Goal: Task Accomplishment & Management: Manage account settings

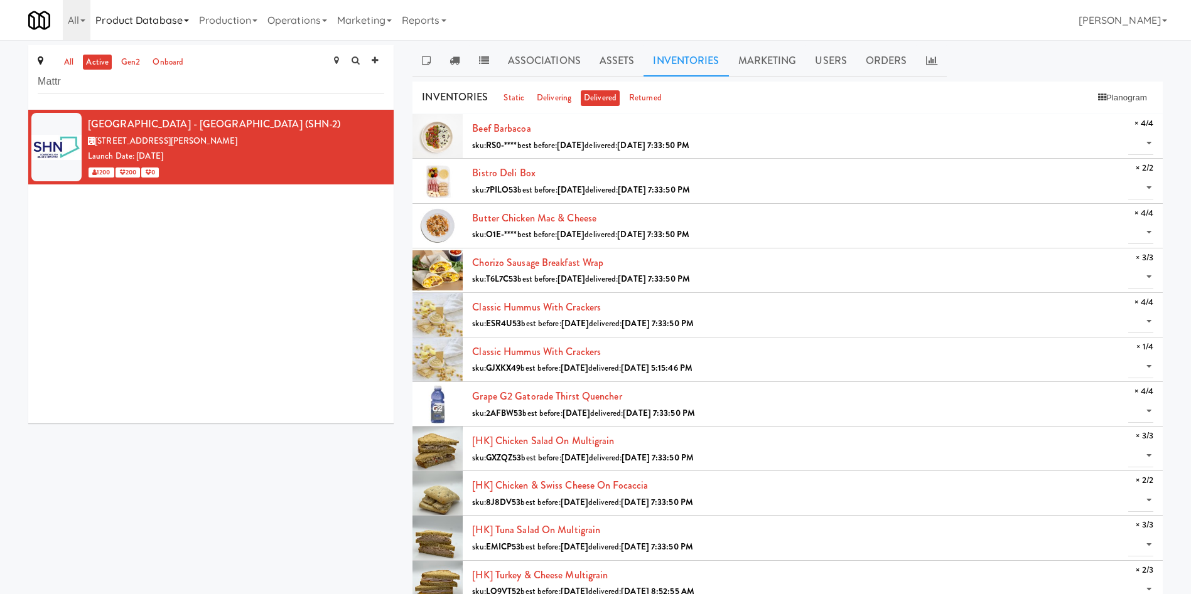
type input "Mattr"
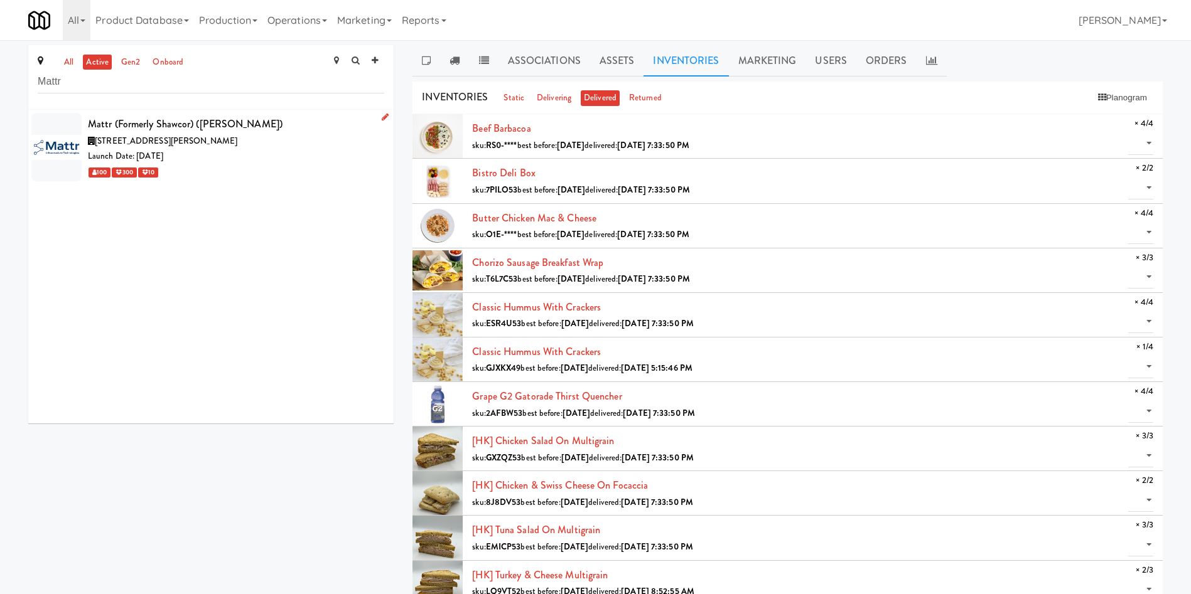
click at [248, 154] on div "Launch Date: [DATE]" at bounding box center [236, 157] width 296 height 16
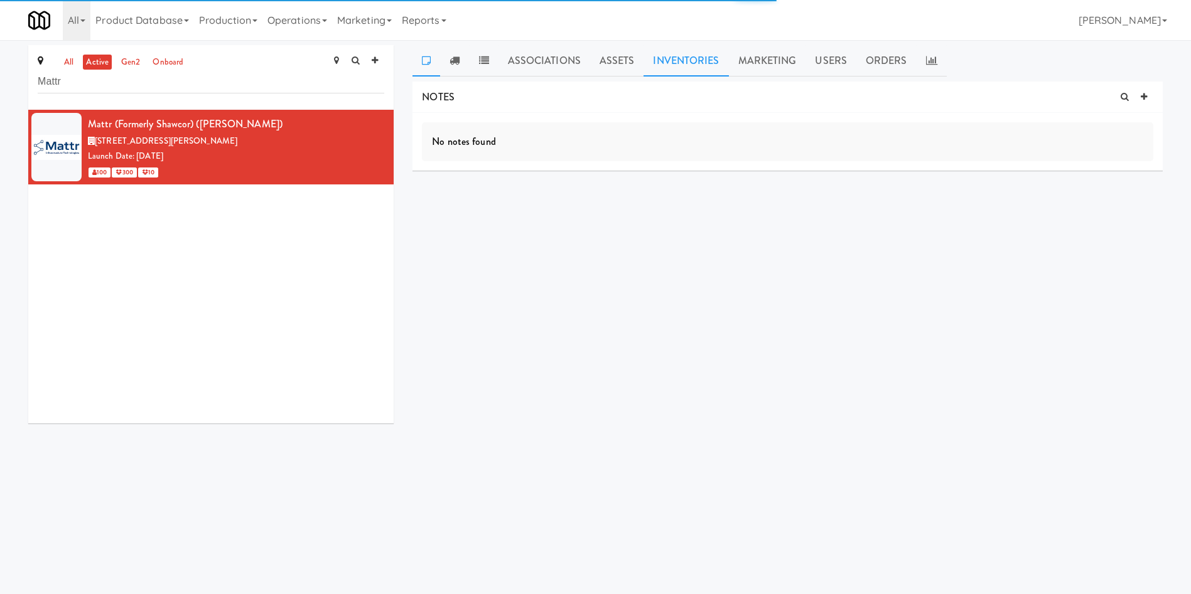
click at [694, 56] on link "Inventories" at bounding box center [685, 60] width 85 height 31
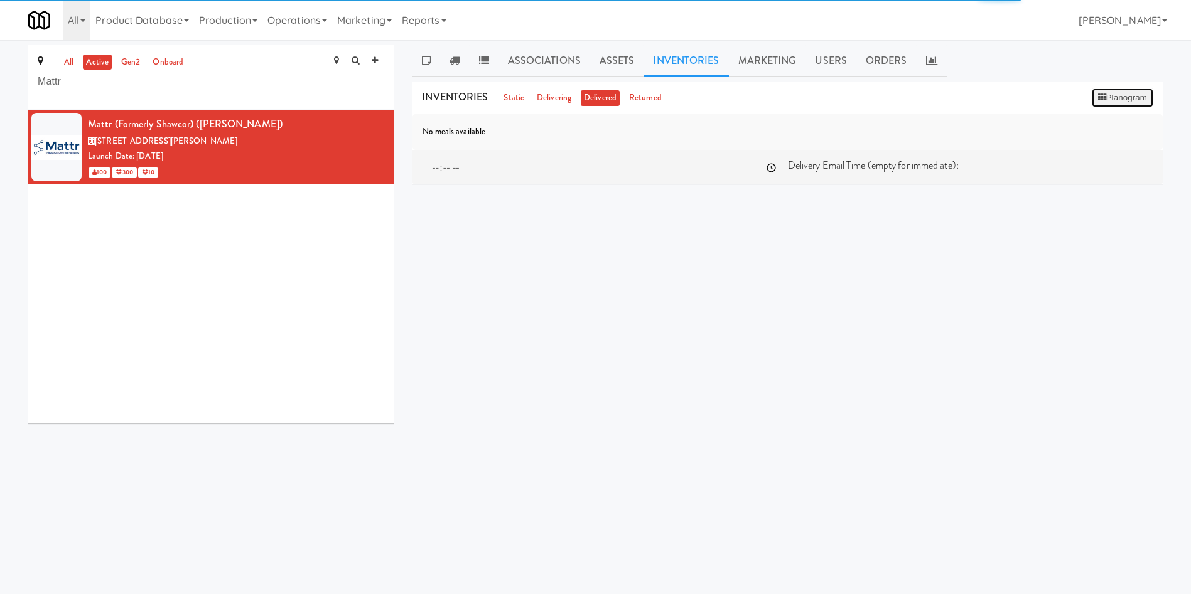
click at [1111, 102] on button "Planogram" at bounding box center [1123, 98] width 62 height 19
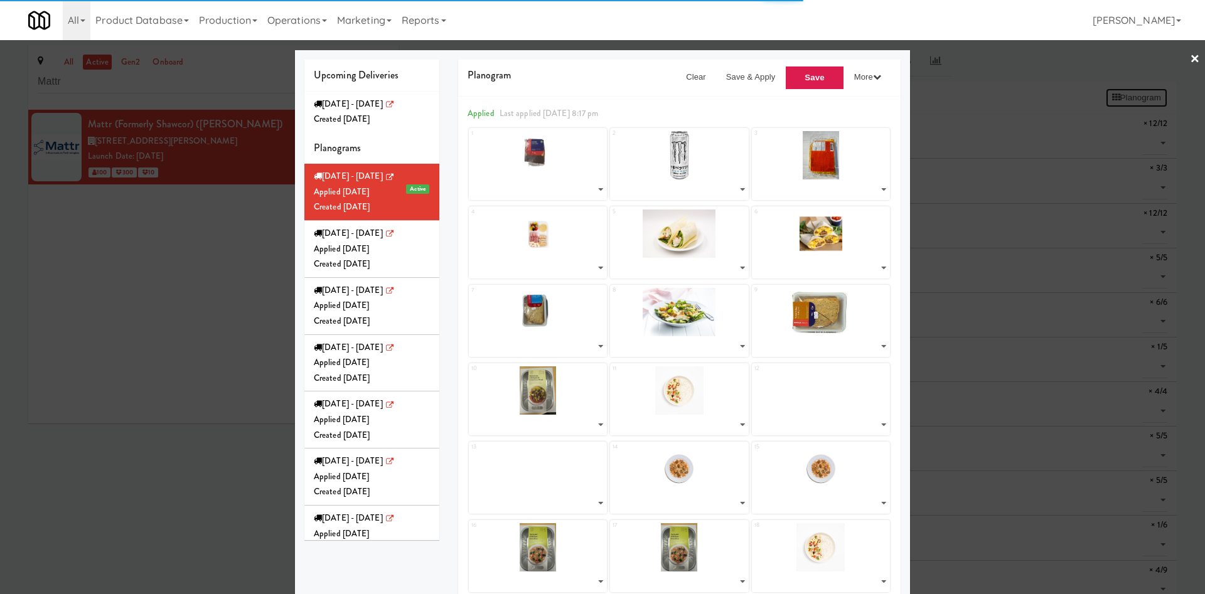
select select "number:264472"
select select "number:264025"
select select "number:264414"
select select "number:264263"
select select "number:264181"
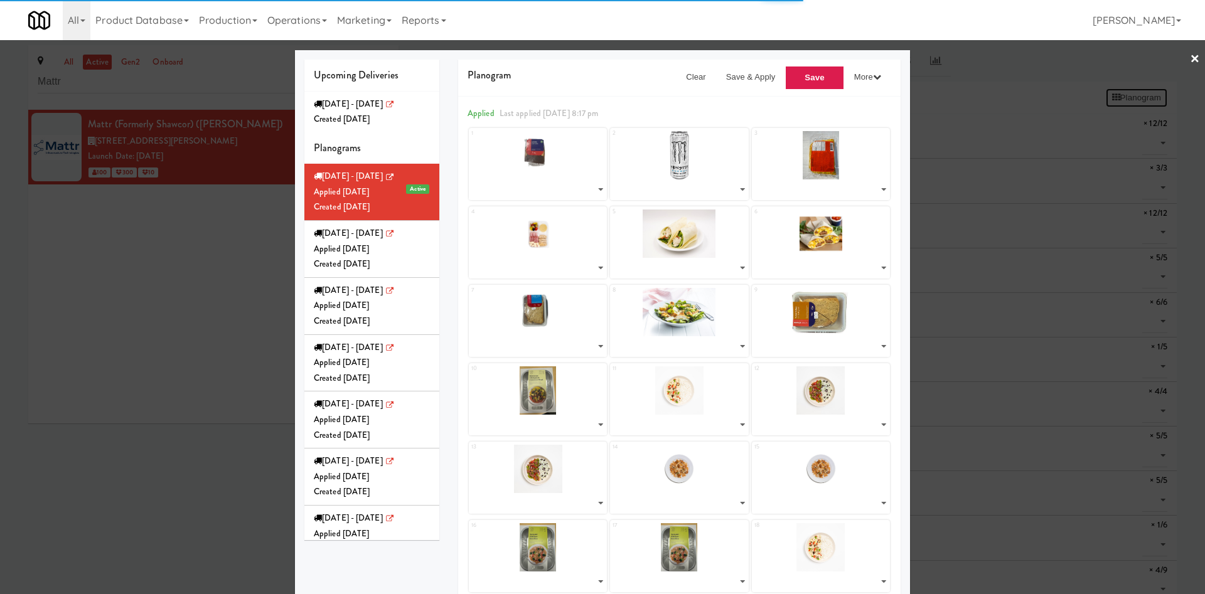
select select "number:264225"
select select "number:264519"
select select "number:264286"
select select "number:264350"
select select "number:262796"
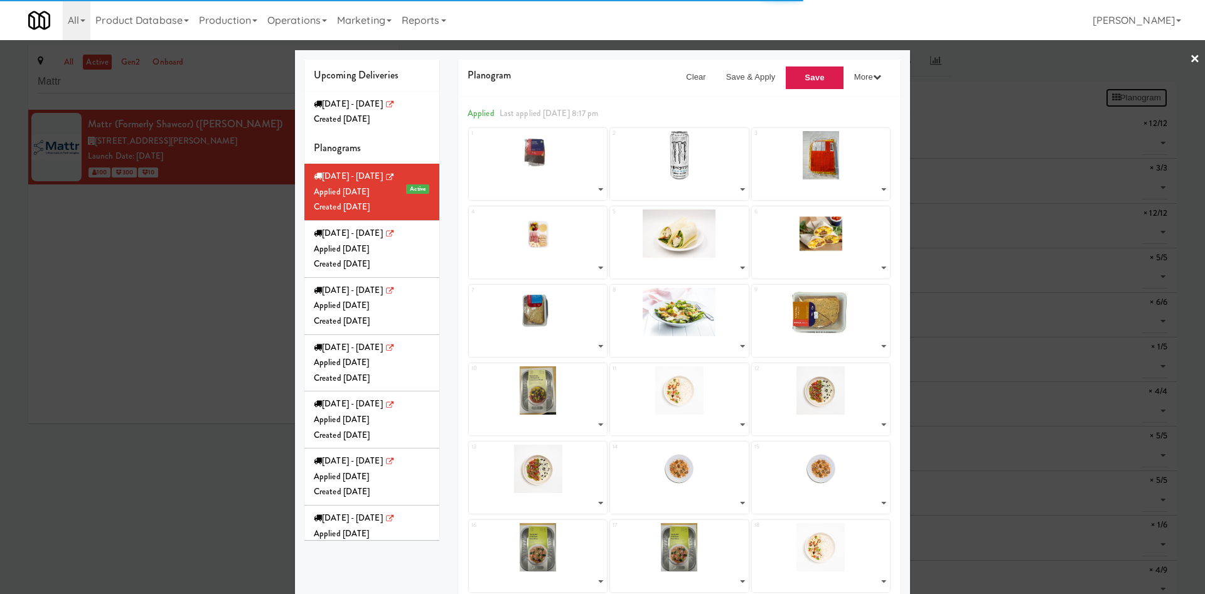
select select "number:262918"
select select "number:263044"
select select "number:262995"
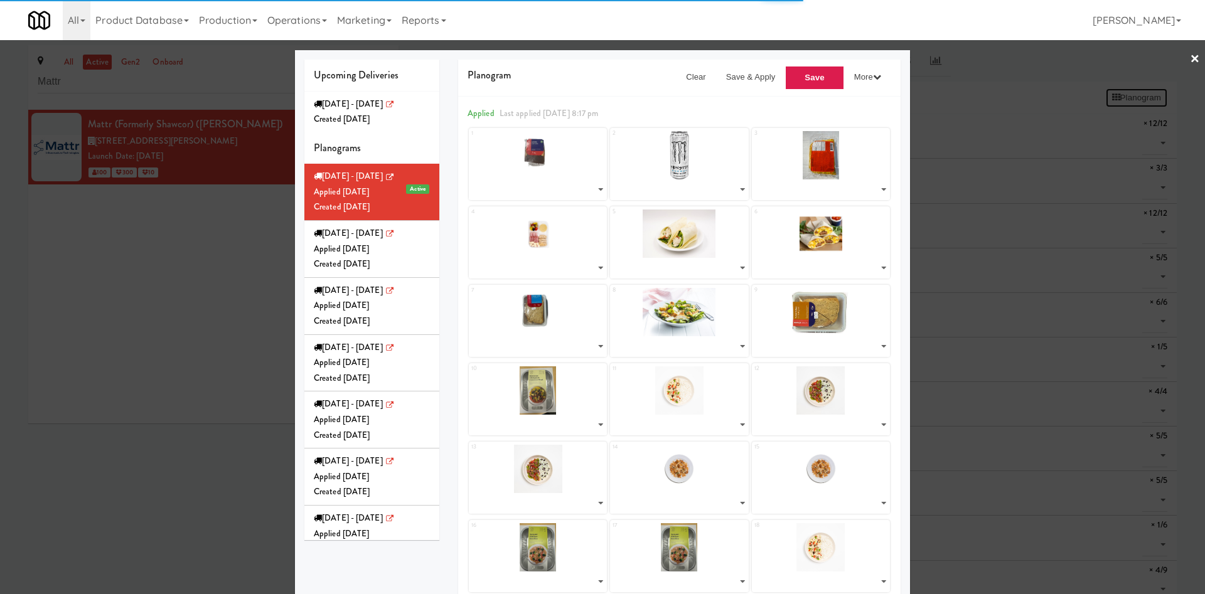
select select "number:262857"
select select "number:262918"
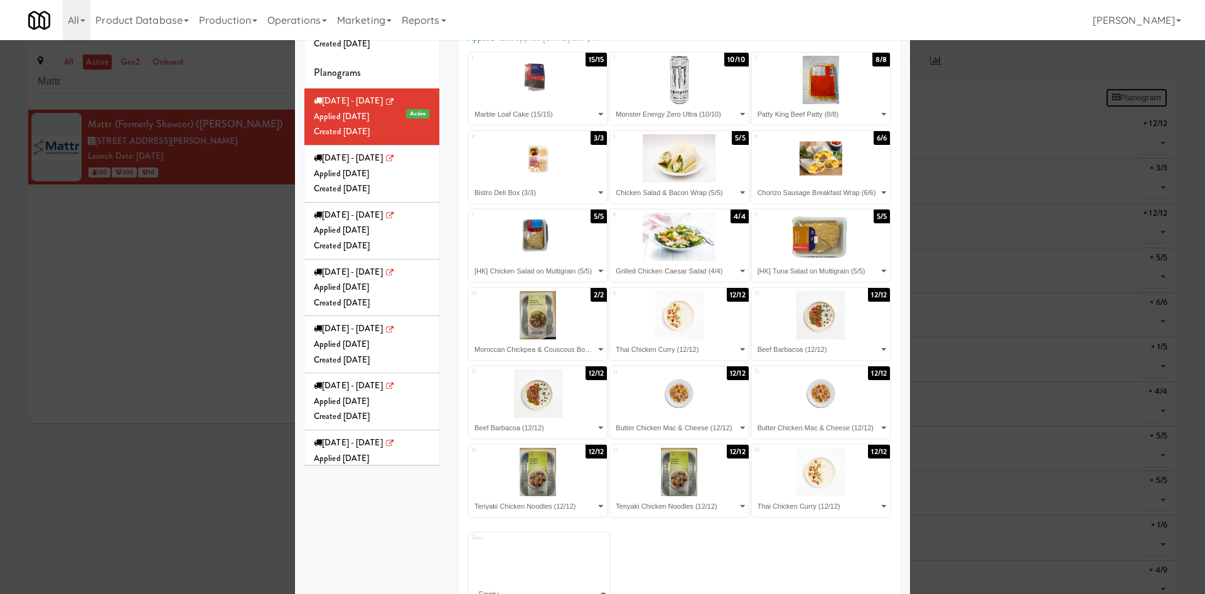
scroll to position [106, 0]
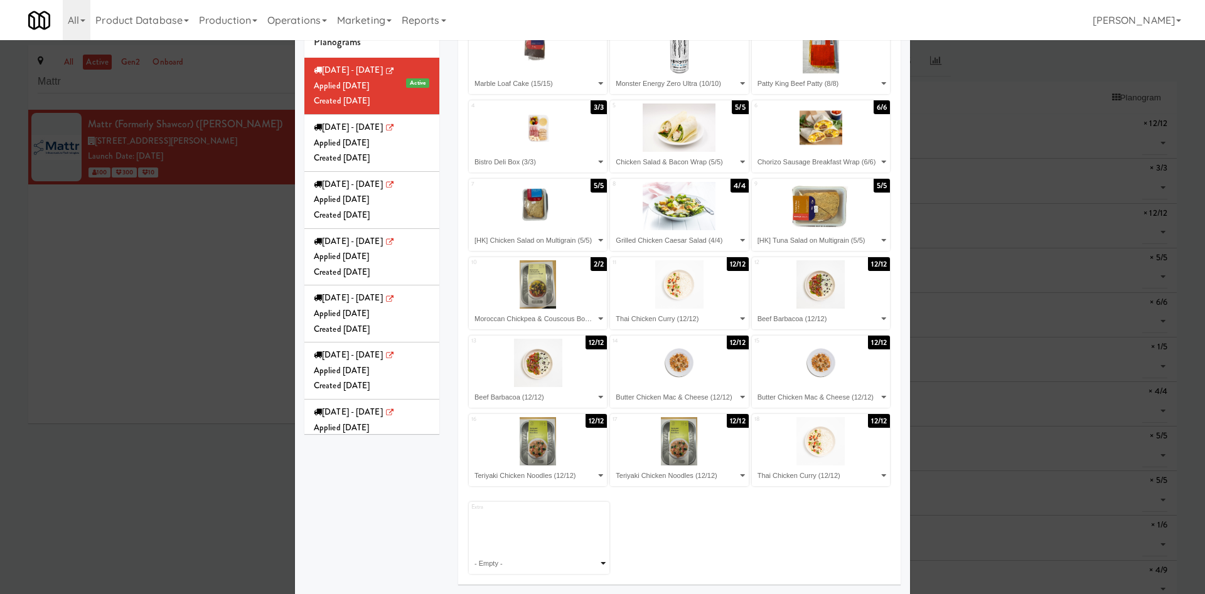
click at [553, 558] on select "- Empty - Beef Barbacoa (12/12) Bistro Deli Box (3/3) Butter Chicken Mac & Chee…" at bounding box center [539, 564] width 137 height 21
select select "number:259540"
click at [471, 554] on select "- Empty - Beef Barbacoa (12/12) Bistro Deli Box (3/3) Butter Chicken Mac & Chee…" at bounding box center [539, 564] width 137 height 21
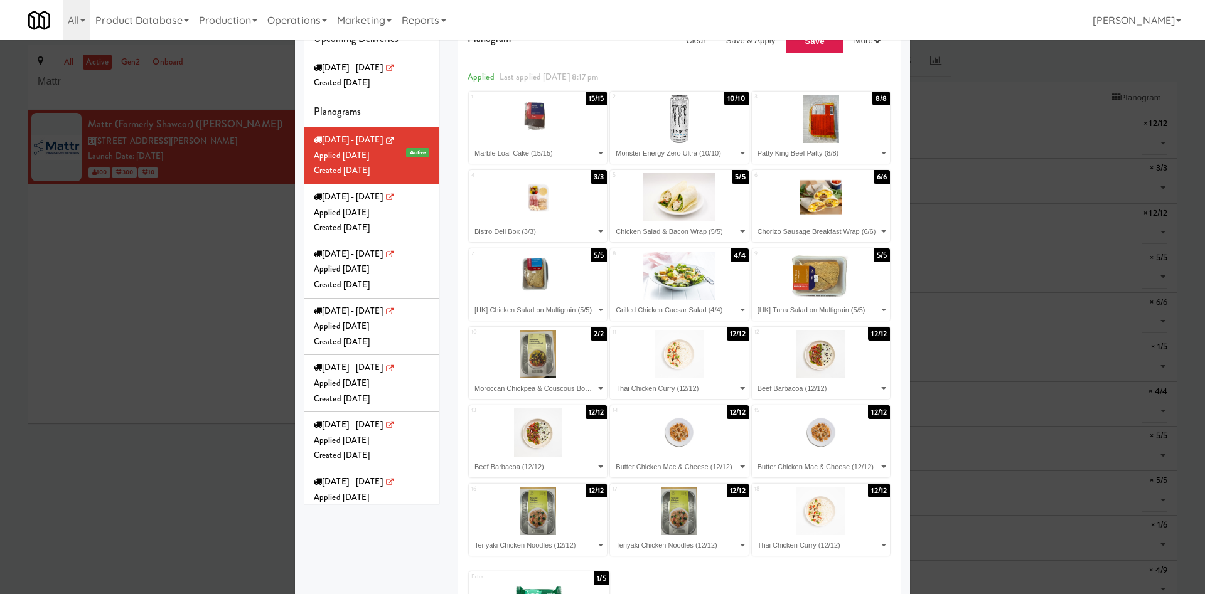
scroll to position [12, 0]
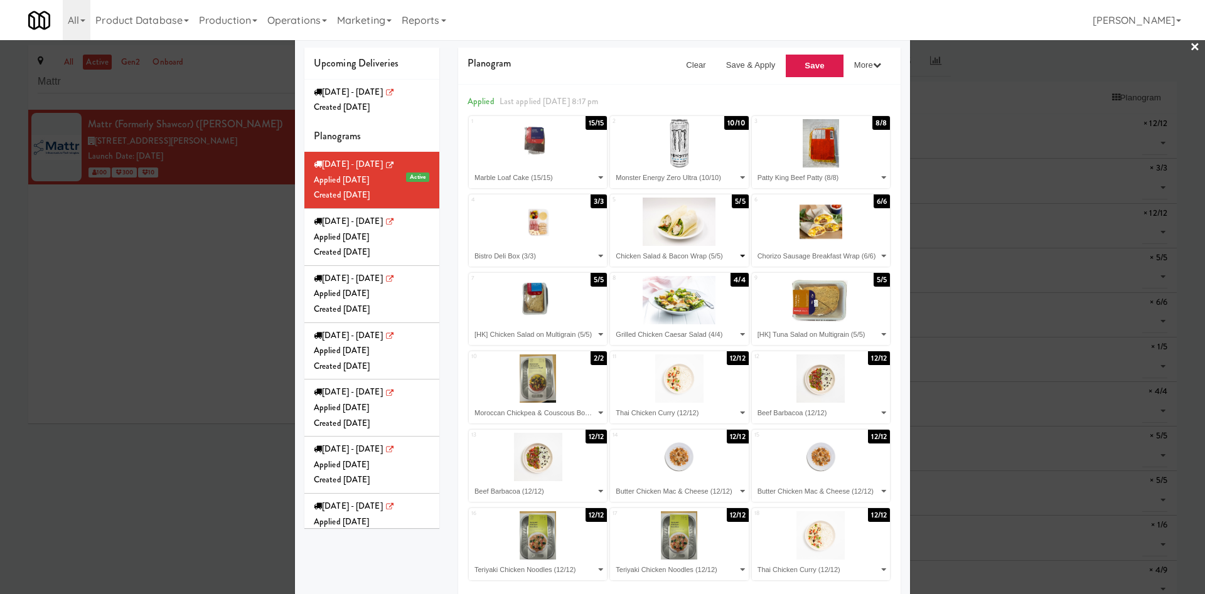
click at [709, 254] on select "- Empty - Beef Barbacoa (12/12) Bistro Deli Box (3/3) Butter Chicken Mac & Chee…" at bounding box center [679, 256] width 134 height 21
select select "number:264225"
click at [612, 246] on select "- Empty - Beef Barbacoa (12/12) Bistro Deli Box (3/3) Butter Chicken Mac & Chee…" at bounding box center [679, 256] width 134 height 21
click at [789, 254] on select "- Empty - Beef Barbacoa (12/12) Bistro Deli Box (3/3) Butter Chicken Mac & Chee…" at bounding box center [821, 256] width 134 height 21
select select "number:264181"
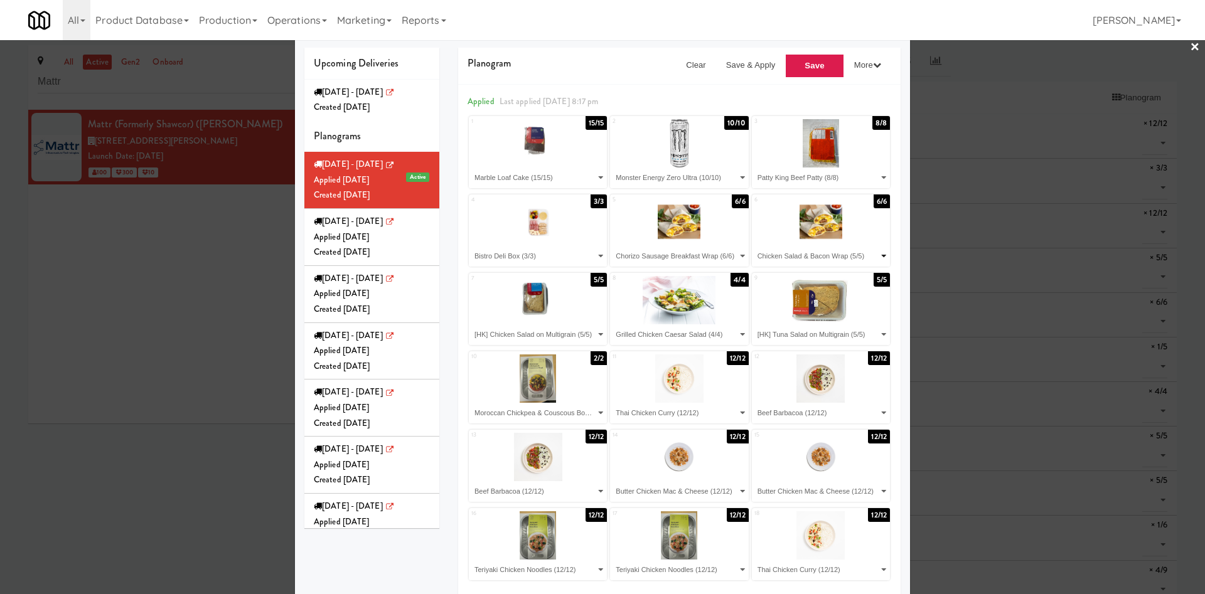
click at [754, 246] on select "- Empty - Beef Barbacoa (12/12) Bistro Deli Box (3/3) Butter Chicken Mac & Chee…" at bounding box center [821, 256] width 134 height 21
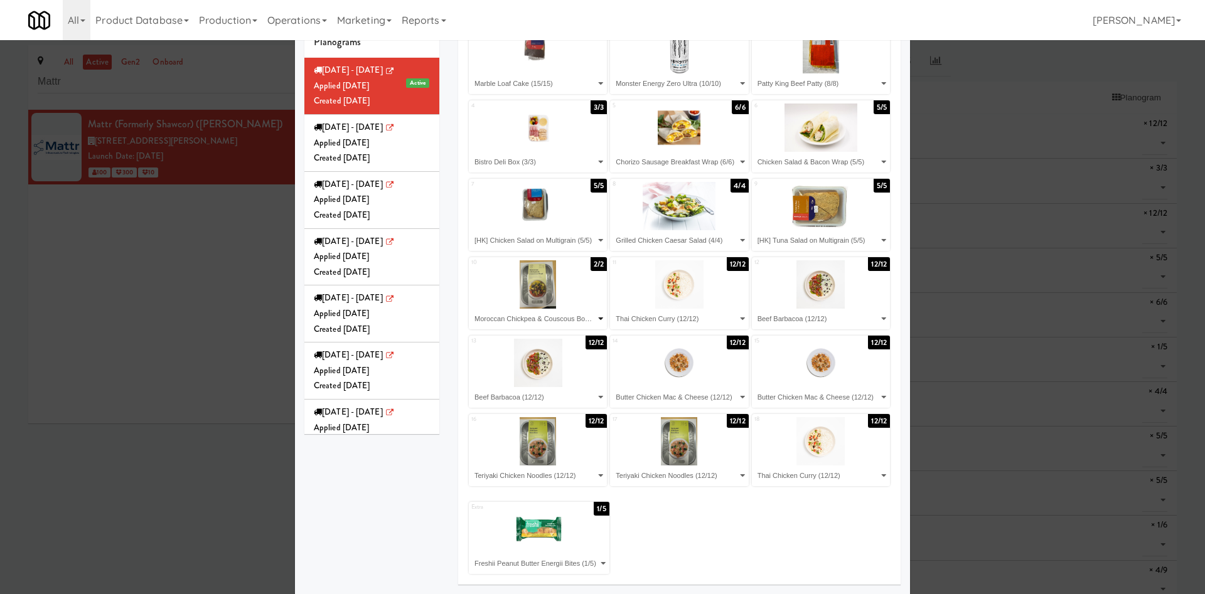
click at [509, 318] on select "- Empty - Beef Barbacoa (12/12) Bistro Deli Box (3/3) Butter Chicken Mac & Chee…" at bounding box center [538, 319] width 134 height 21
select select "number:262857"
click at [471, 309] on select "- Empty - Beef Barbacoa (12/12) Bistro Deli Box (3/3) Butter Chicken Mac & Chee…" at bounding box center [538, 319] width 134 height 21
click at [628, 321] on select "- Empty - Beef Barbacoa (12/12) Bistro Deli Box (3/3) Butter Chicken Mac & Chee…" at bounding box center [679, 319] width 134 height 21
select select "number:262857"
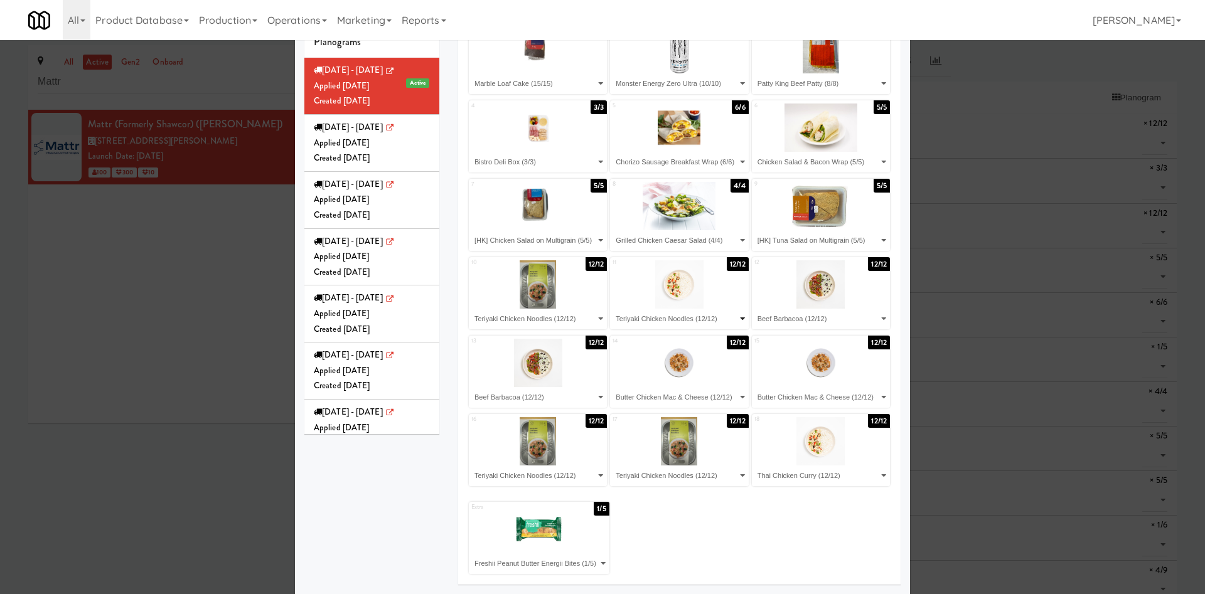
click at [612, 309] on select "- Empty - Beef Barbacoa (12/12) Bistro Deli Box (3/3) Butter Chicken Mac & Chee…" at bounding box center [679, 319] width 134 height 21
drag, startPoint x: 795, startPoint y: 325, endPoint x: 804, endPoint y: 320, distance: 10.1
click at [795, 325] on select "- Empty - Beef Barbacoa (12/12) Bistro Deli Box (3/3) Butter Chicken Mac & Chee…" at bounding box center [821, 319] width 134 height 21
select select "number:262796"
click at [754, 309] on select "- Empty - Beef Barbacoa (12/12) Bistro Deli Box (3/3) Butter Chicken Mac & Chee…" at bounding box center [821, 319] width 134 height 21
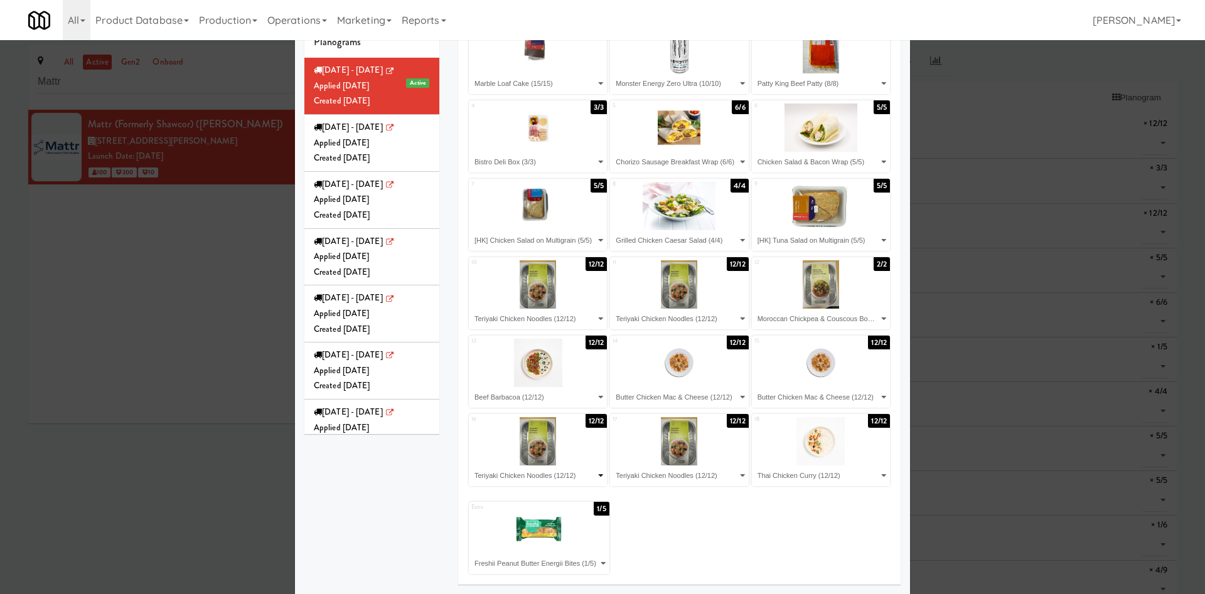
click at [524, 473] on select "- Empty - Beef Barbacoa (12/12) Bistro Deli Box (3/3) Butter Chicken Mac & Chee…" at bounding box center [538, 476] width 134 height 21
select select "number:263044"
click at [471, 466] on select "- Empty - Beef Barbacoa (12/12) Bistro Deli Box (3/3) Butter Chicken Mac & Chee…" at bounding box center [538, 476] width 134 height 21
click at [674, 475] on select "- Empty - Beef Barbacoa (12/12) Bistro Deli Box (3/3) Butter Chicken Mac & Chee…" at bounding box center [679, 476] width 134 height 21
select select "number:262995"
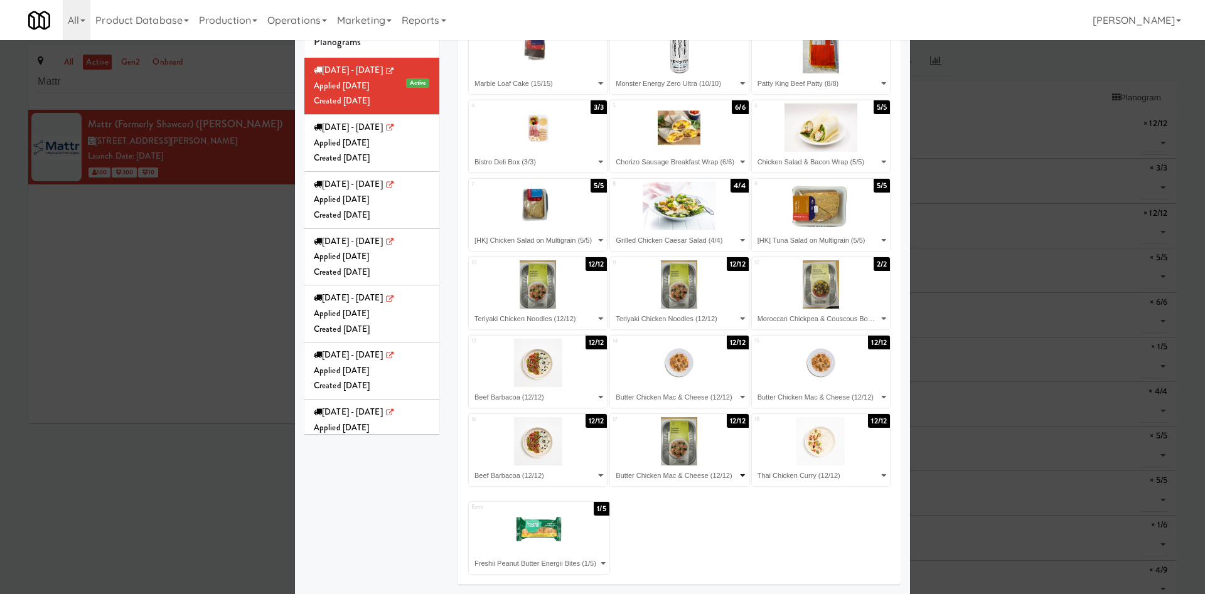
click at [612, 466] on select "- Empty - Beef Barbacoa (12/12) Bistro Deli Box (3/3) Butter Chicken Mac & Chee…" at bounding box center [679, 476] width 134 height 21
click at [805, 393] on select "- Empty - Beef Barbacoa (12/12) Bistro Deli Box (3/3) Butter Chicken Mac & Chee…" at bounding box center [821, 397] width 134 height 21
select select "number:262918"
click at [754, 387] on select "- Empty - Beef Barbacoa (12/12) Bistro Deli Box (3/3) Butter Chicken Mac & Chee…" at bounding box center [821, 397] width 134 height 21
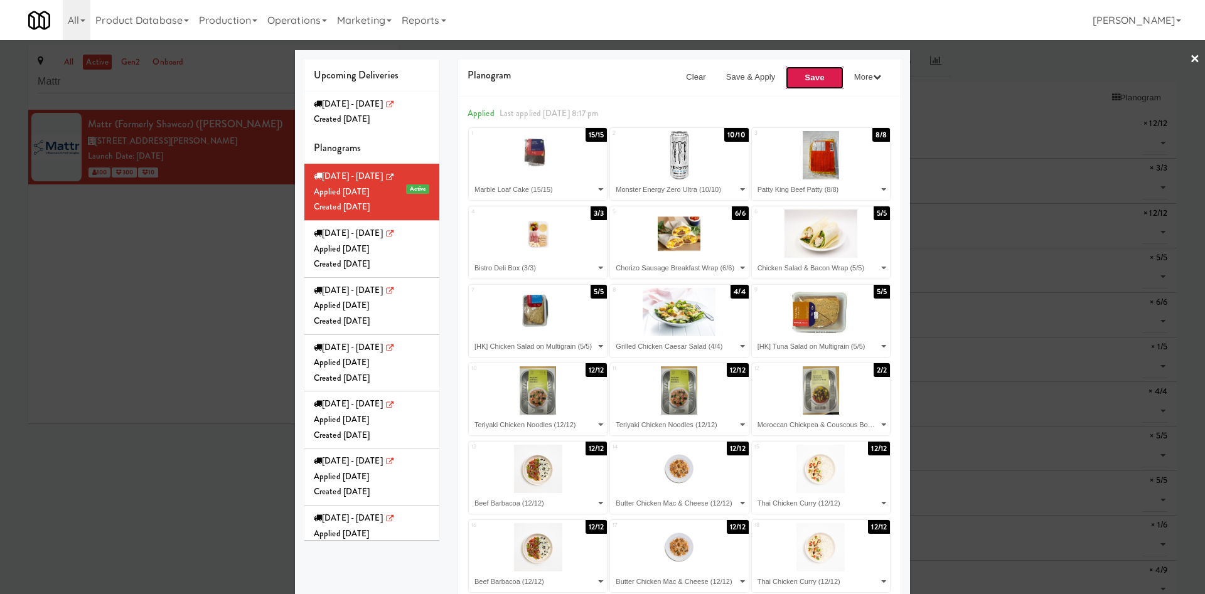
click at [805, 75] on button "Save" at bounding box center [814, 78] width 59 height 24
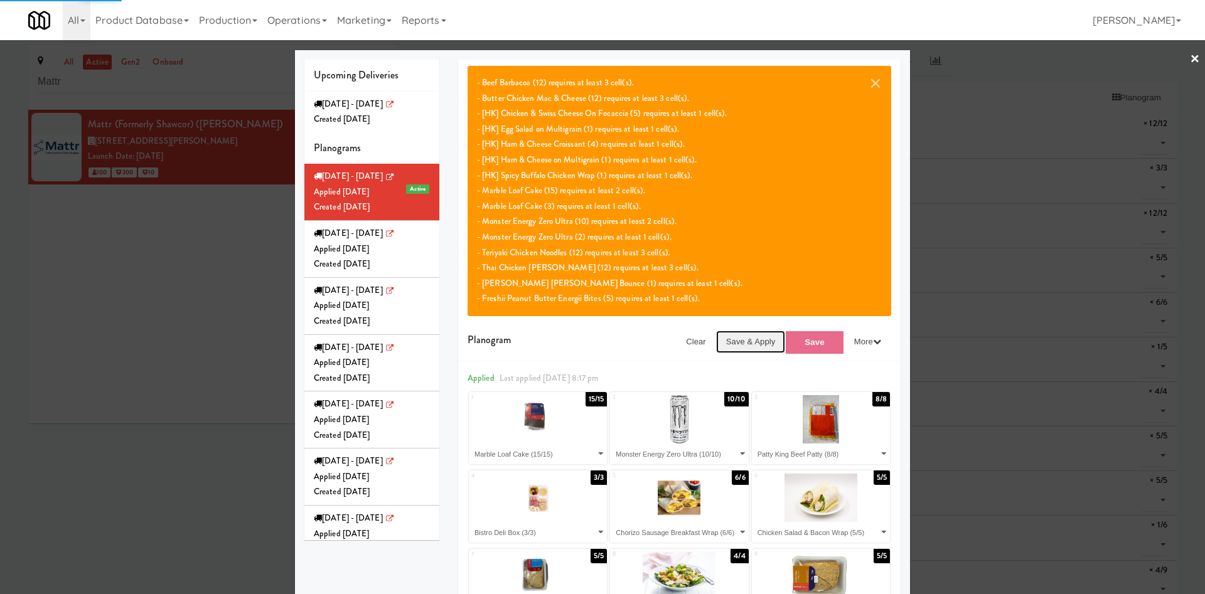
click at [728, 345] on button "Save & Apply" at bounding box center [751, 342] width 70 height 23
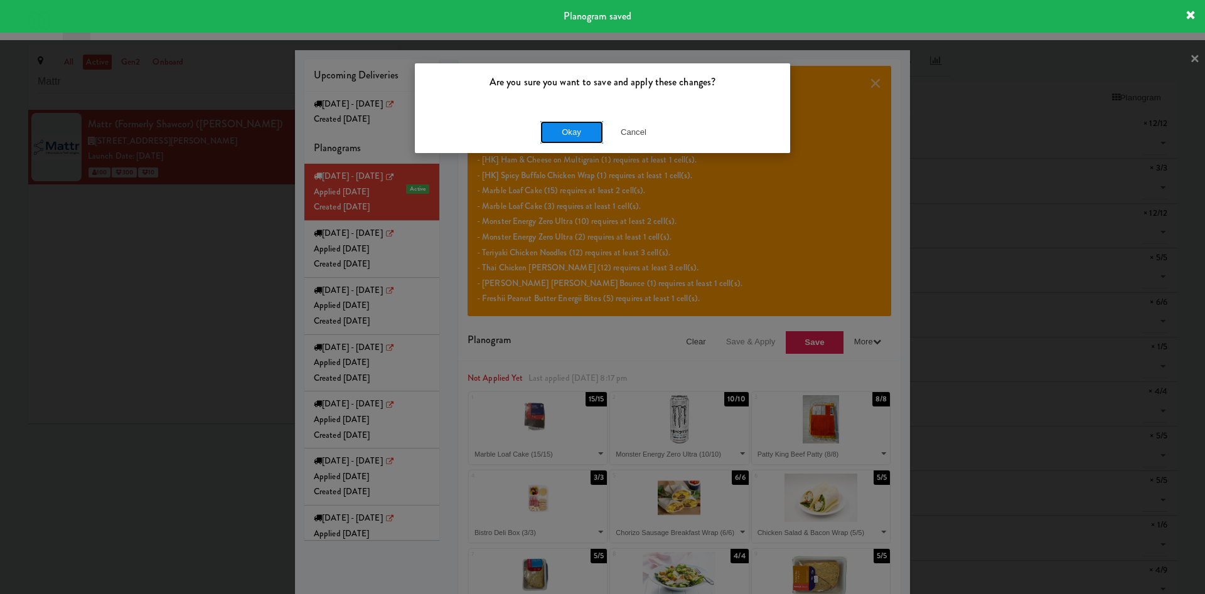
click at [568, 136] on button "Okay" at bounding box center [571, 132] width 63 height 23
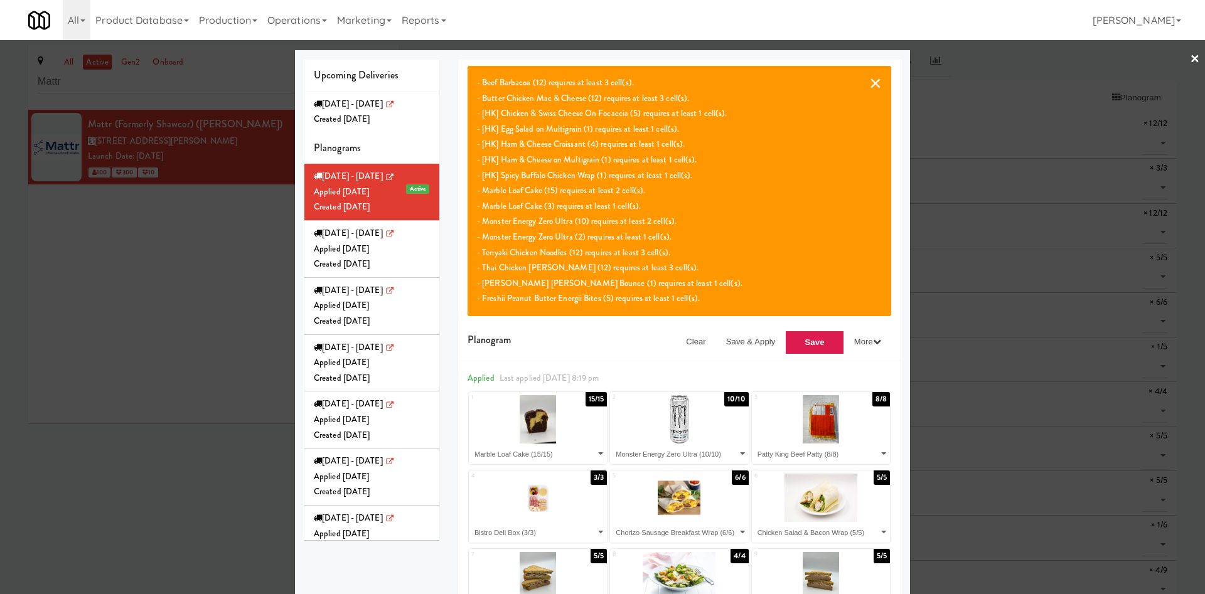
click at [870, 84] on button "×" at bounding box center [875, 82] width 13 height 15
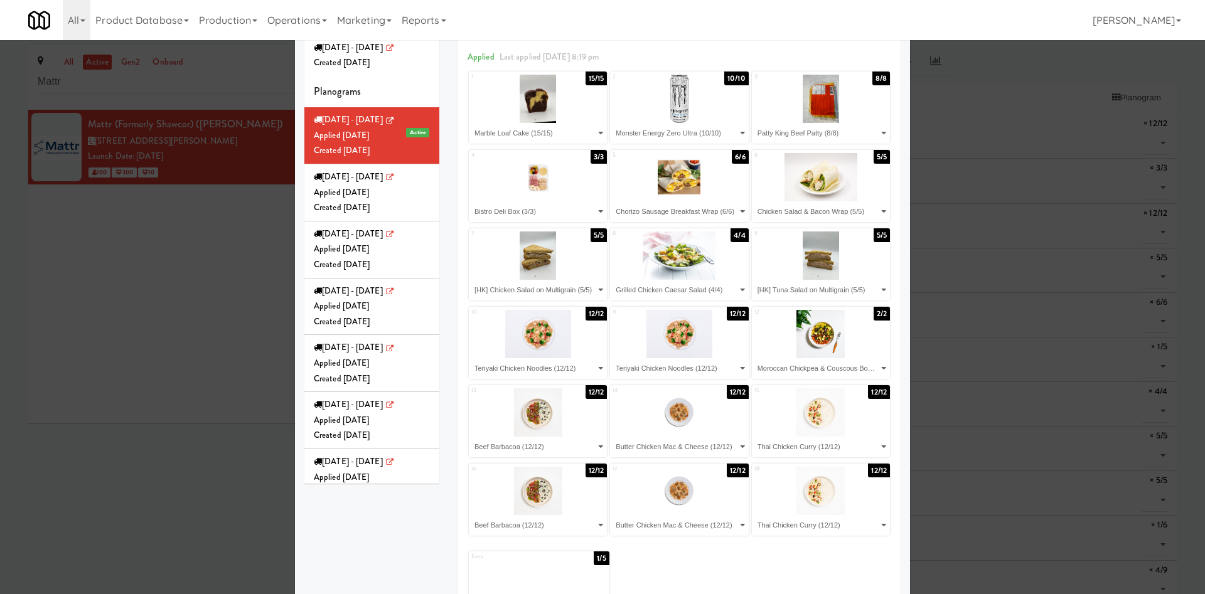
scroll to position [106, 0]
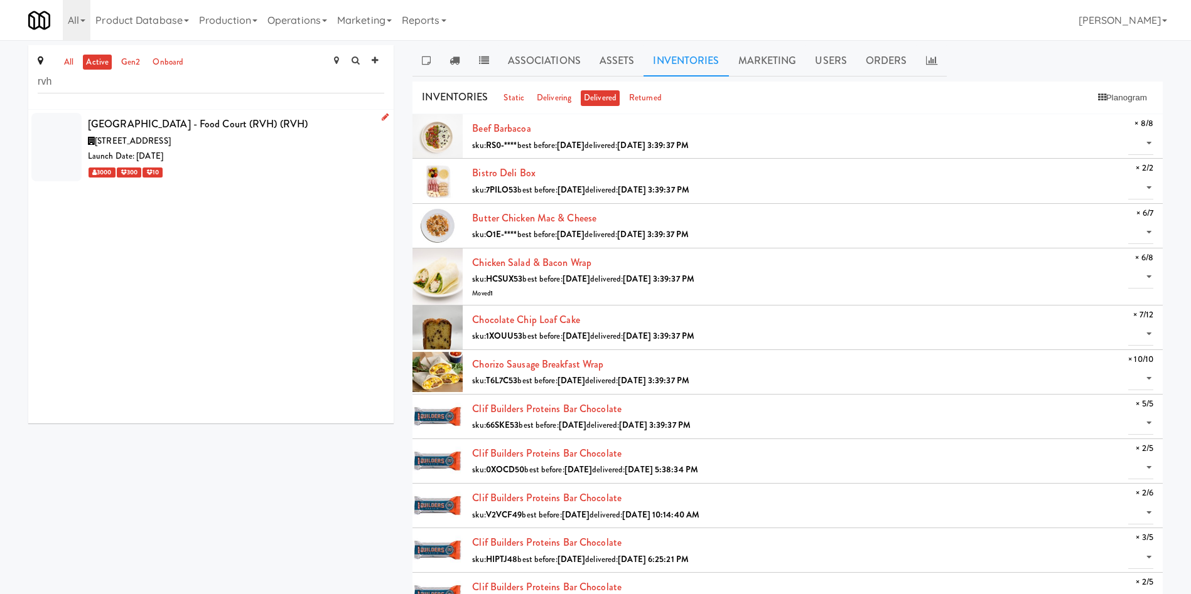
type input "rvh"
click at [250, 149] on div "Launch Date: Aug 11, 2025" at bounding box center [236, 157] width 296 height 16
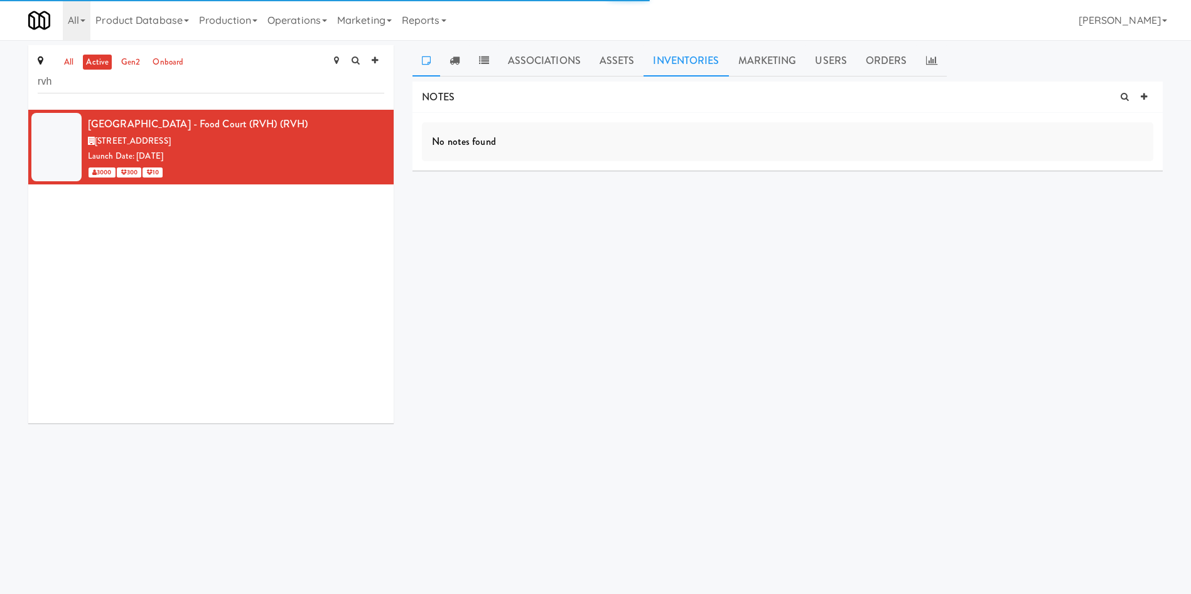
click at [672, 47] on link "Inventories" at bounding box center [685, 60] width 85 height 31
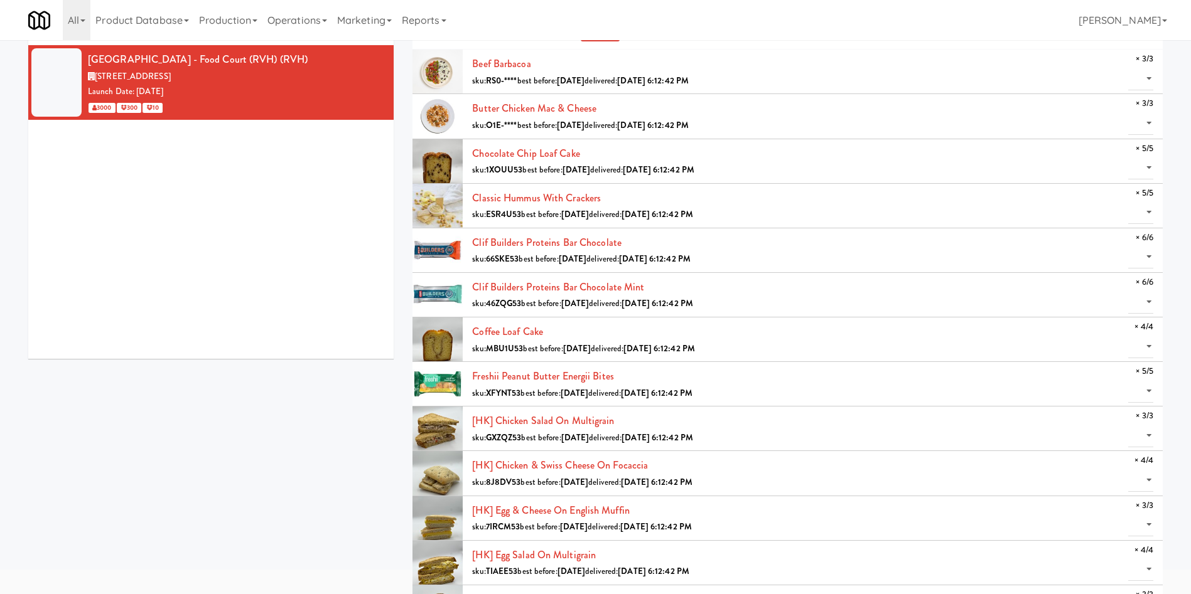
scroll to position [94, 0]
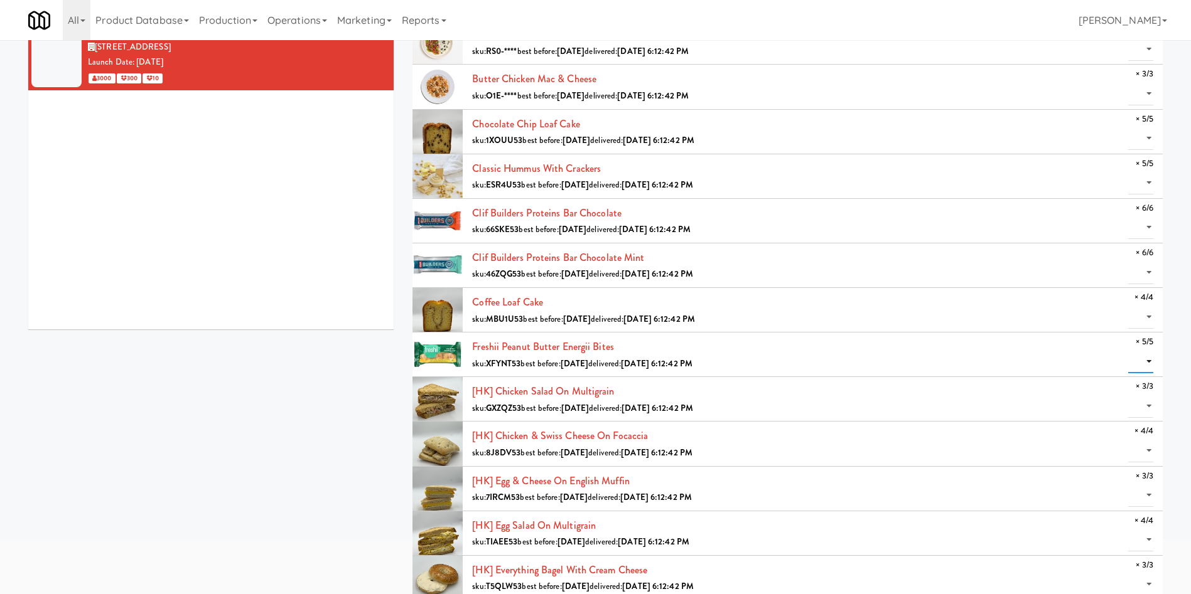
click at [1146, 353] on select "0 1 2 3 4 5" at bounding box center [1140, 361] width 25 height 23
select select "5"
click at [1128, 350] on select "0 1 2 3 4 5" at bounding box center [1140, 361] width 25 height 23
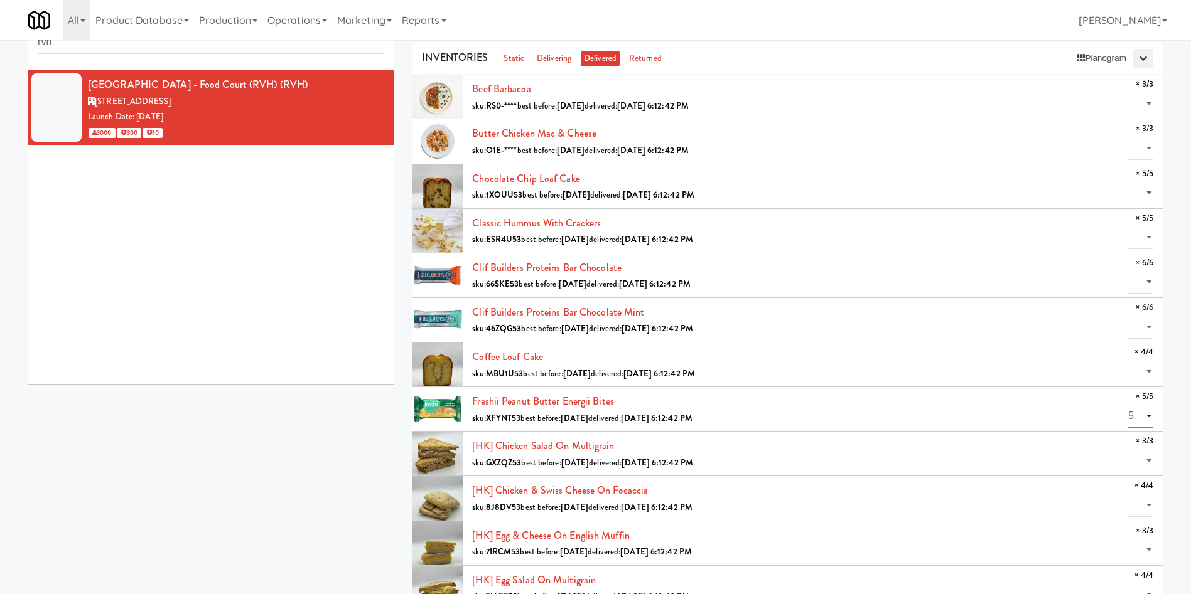
scroll to position [0, 0]
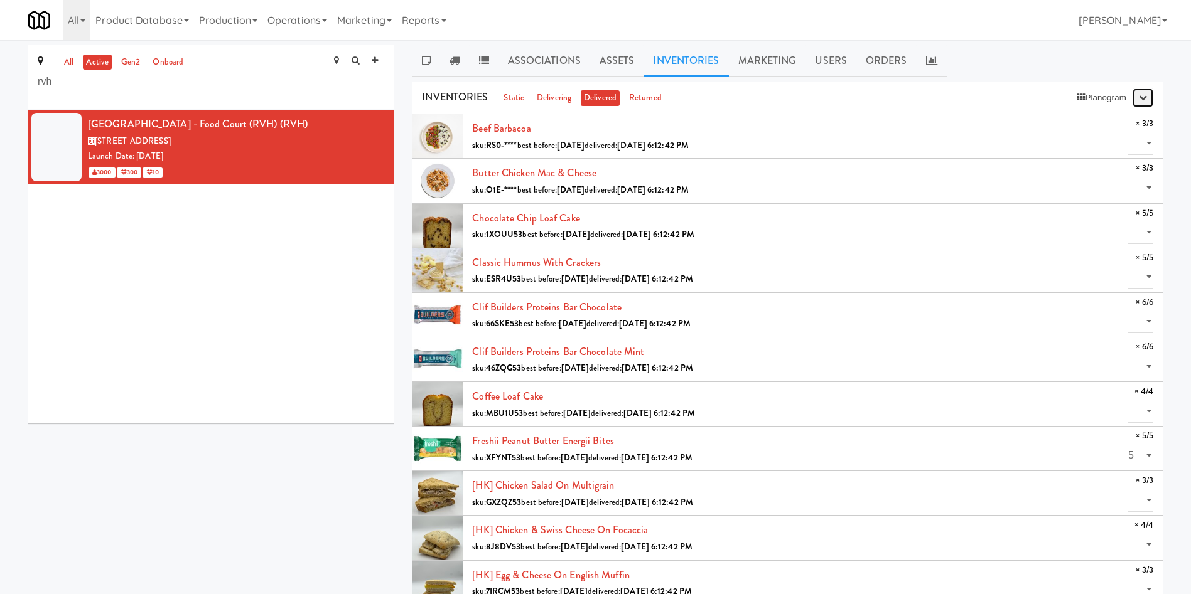
click at [1144, 98] on icon "button" at bounding box center [1143, 98] width 8 height 8
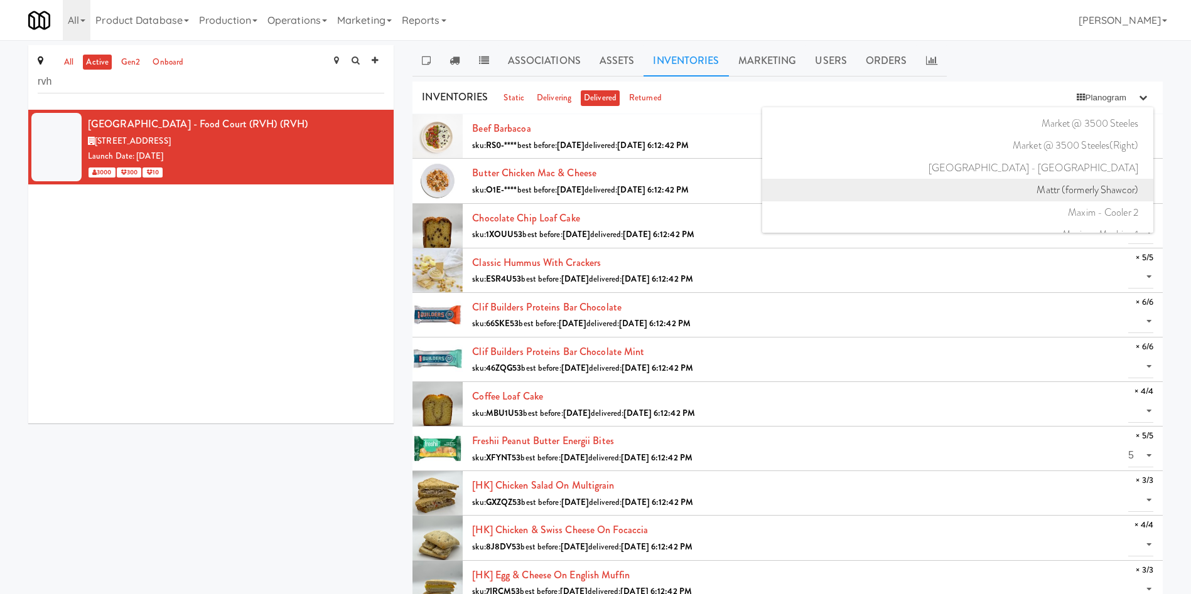
click at [1083, 180] on link "Mattr (formerly Shawcor)" at bounding box center [957, 190] width 391 height 23
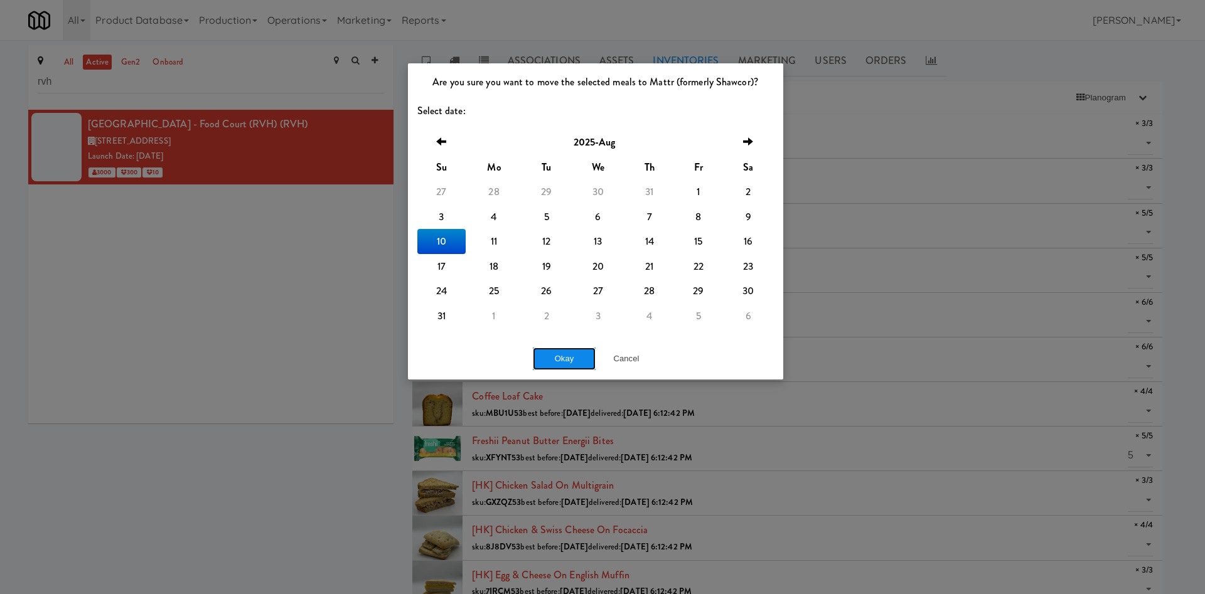
click at [574, 363] on button "Okay" at bounding box center [564, 359] width 63 height 23
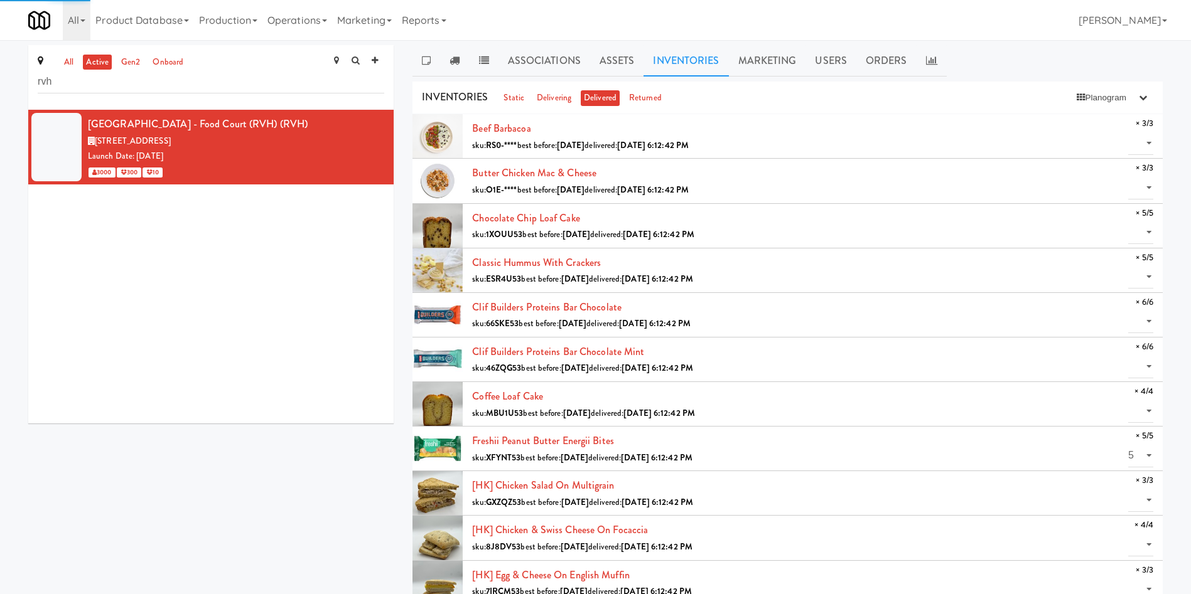
select select "? string:null ?"
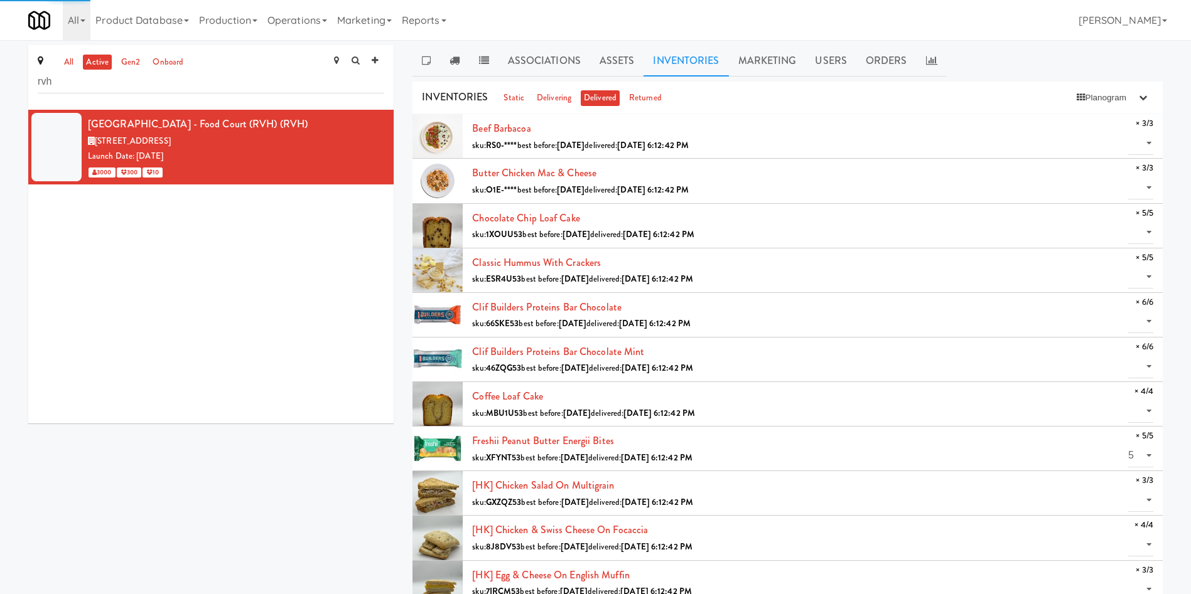
select select "? string:null ?"
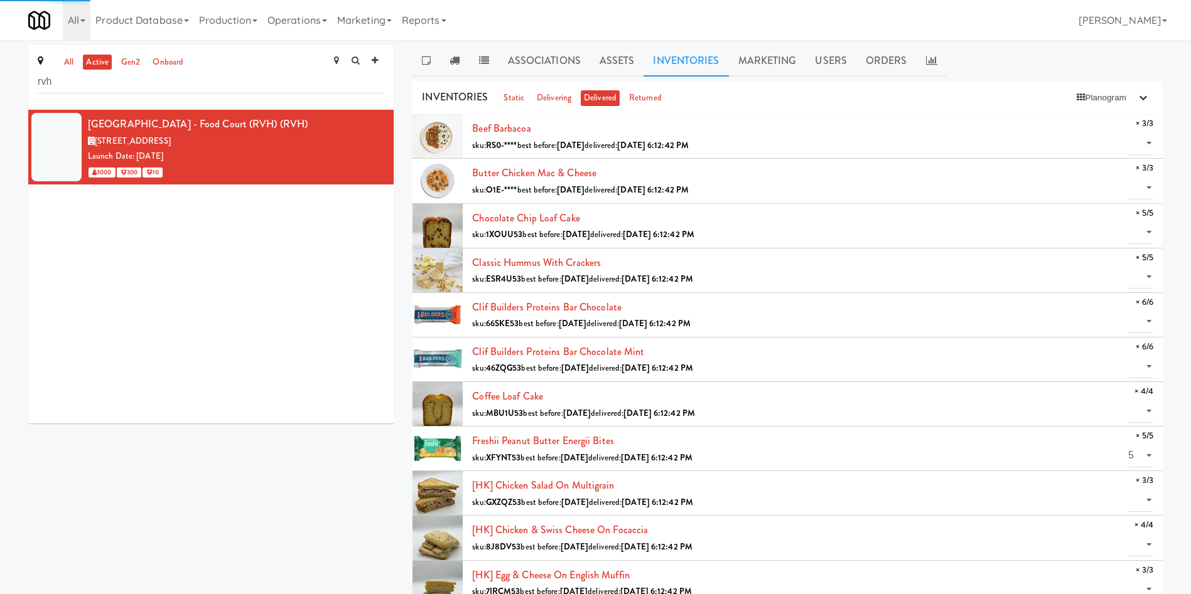
select select "? string:null ?"
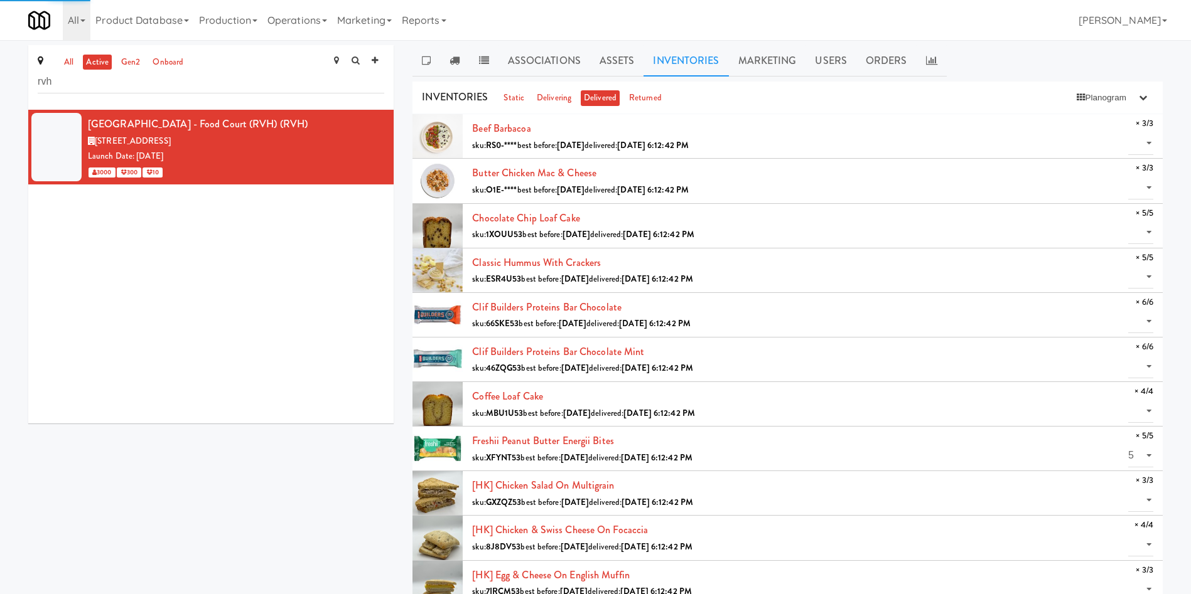
select select "? string:null ?"
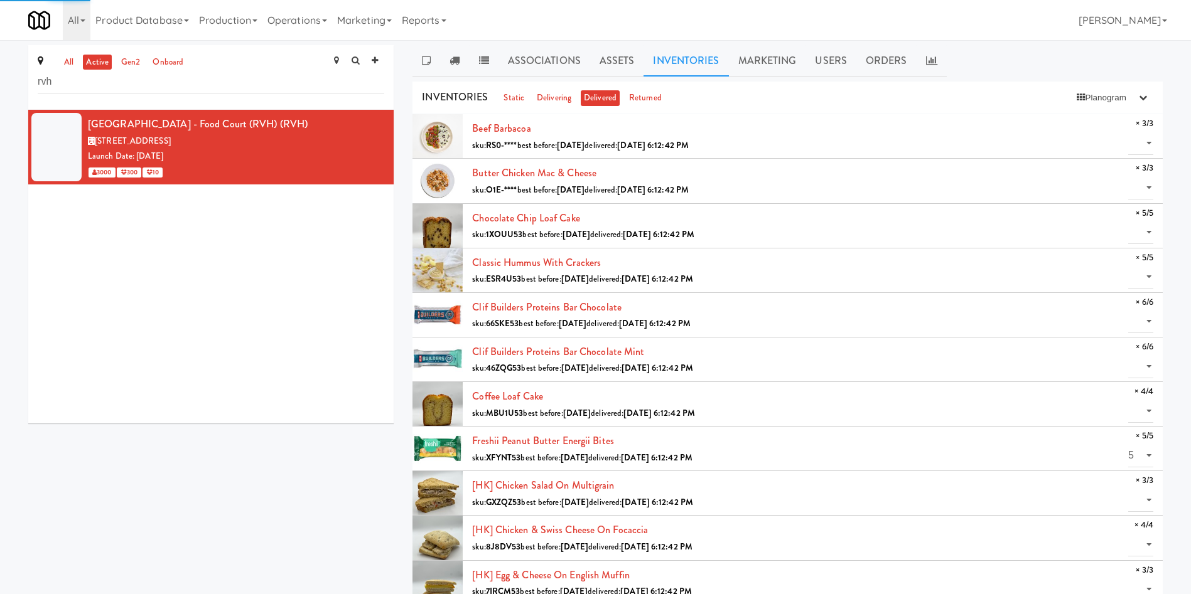
select select "? string:null ?"
